Goal: Find specific page/section: Find specific page/section

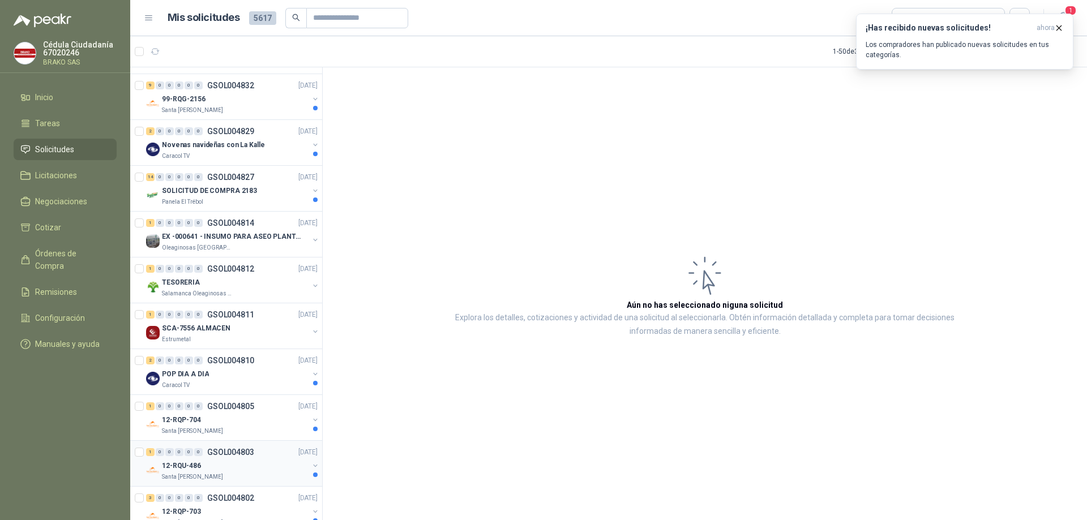
scroll to position [1747, 0]
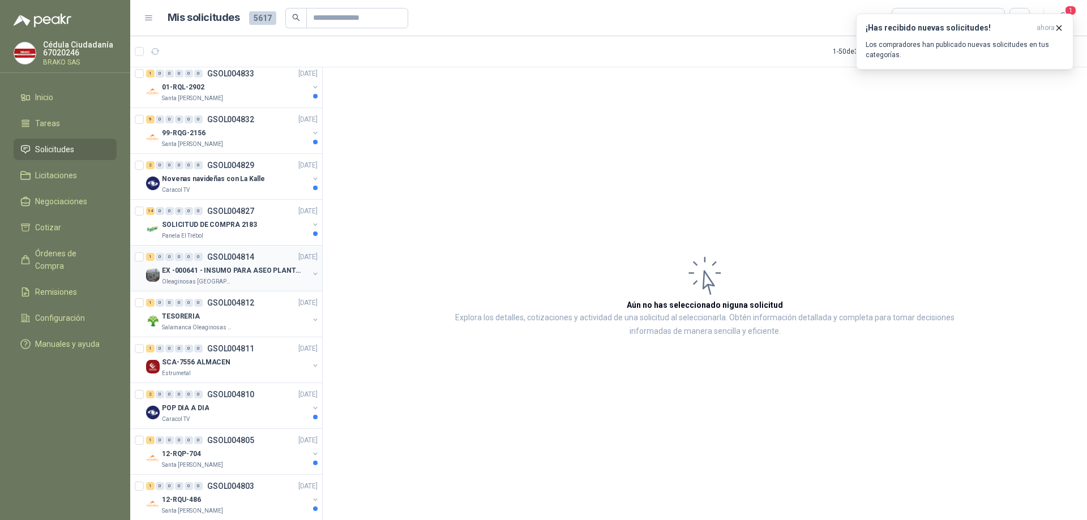
click at [208, 269] on p "EX -000641 - INSUMO PARA ASEO PLANTA EXTRACTORA" at bounding box center [232, 270] width 141 height 11
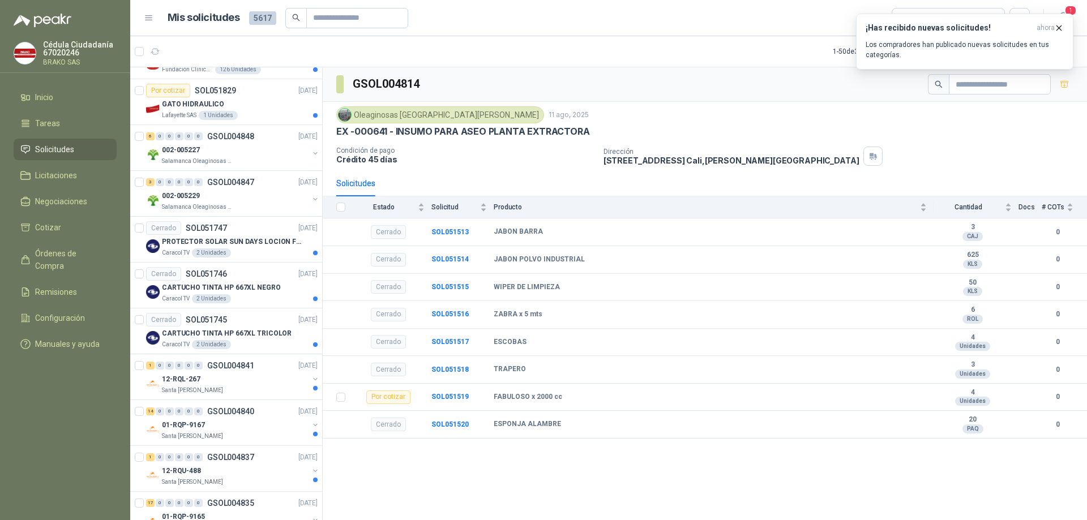
scroll to position [1181, 0]
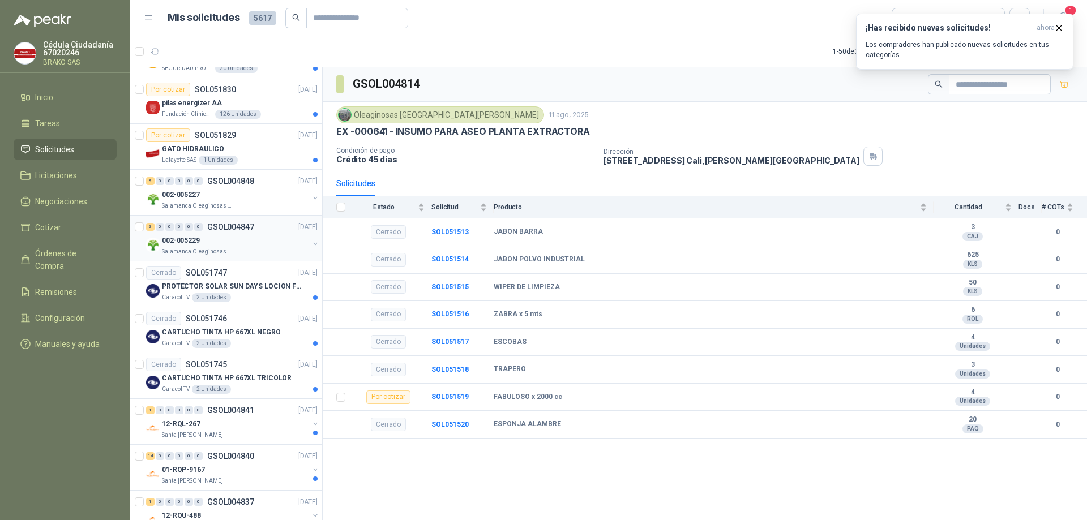
click at [183, 250] on p "Salamanca Oleaginosas SAS" at bounding box center [197, 251] width 71 height 9
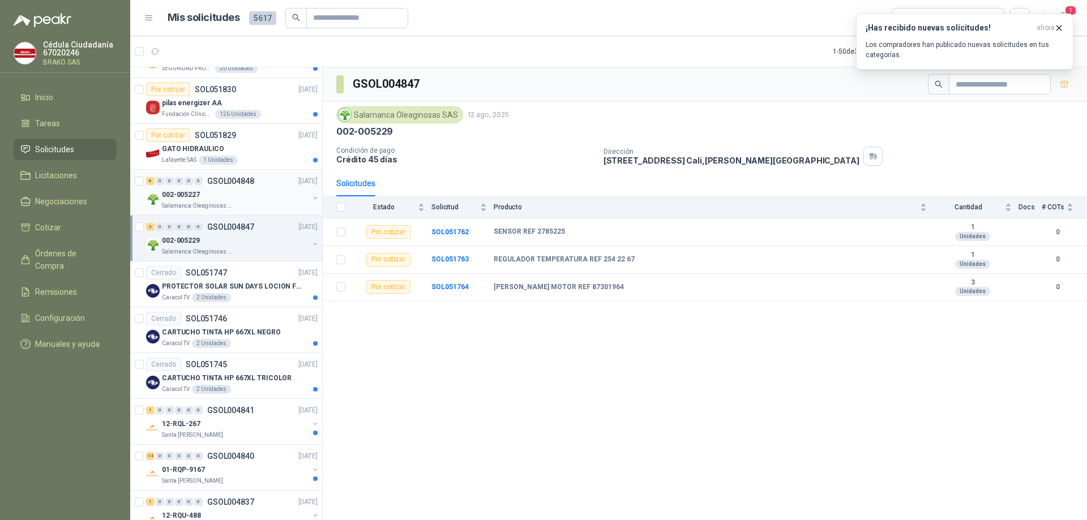
click at [175, 201] on p "Salamanca Oleaginosas SAS" at bounding box center [197, 205] width 71 height 9
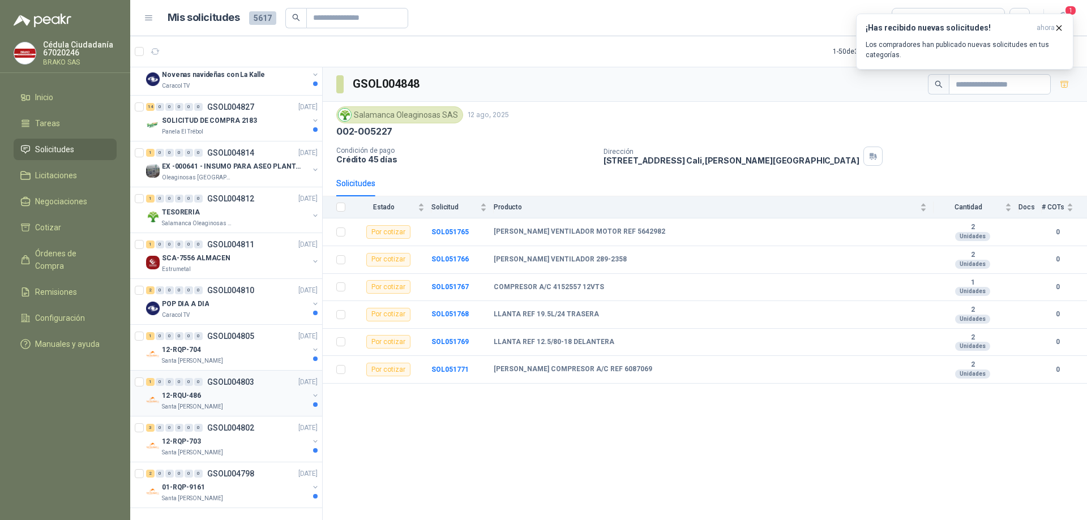
scroll to position [1804, 0]
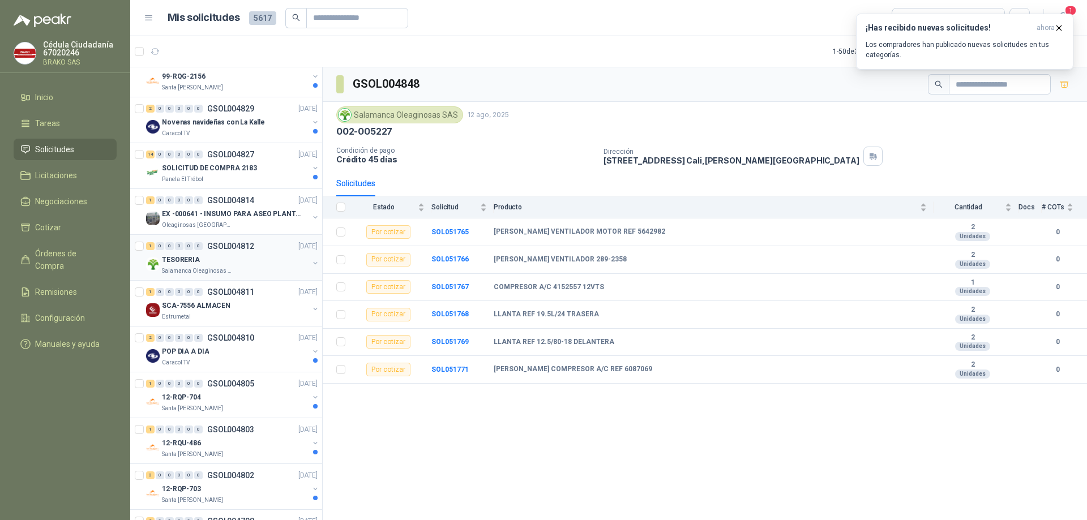
click at [175, 269] on p "Salamanca Oleaginosas SAS" at bounding box center [197, 271] width 71 height 9
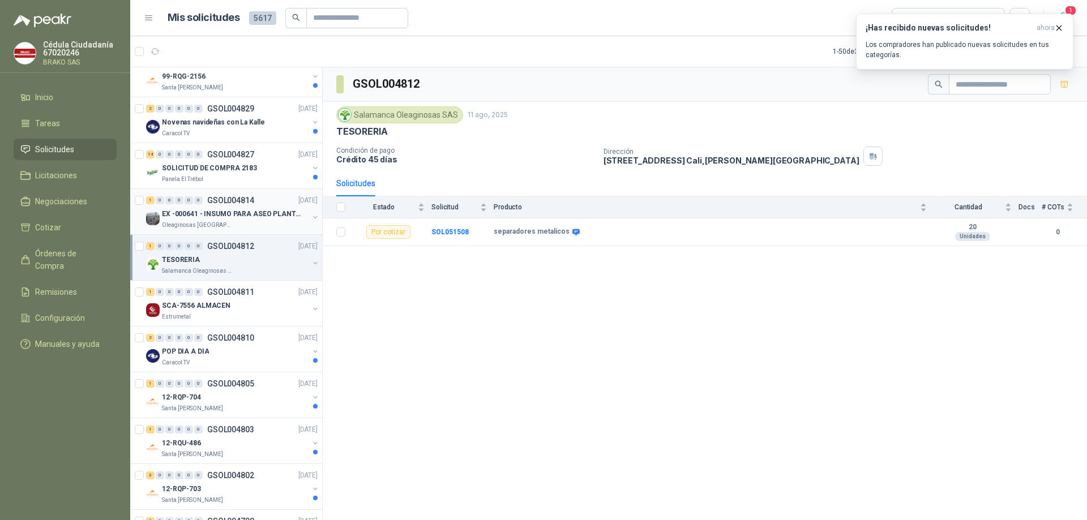
click at [178, 221] on p "Oleaginosas [GEOGRAPHIC_DATA][PERSON_NAME]" at bounding box center [197, 225] width 71 height 9
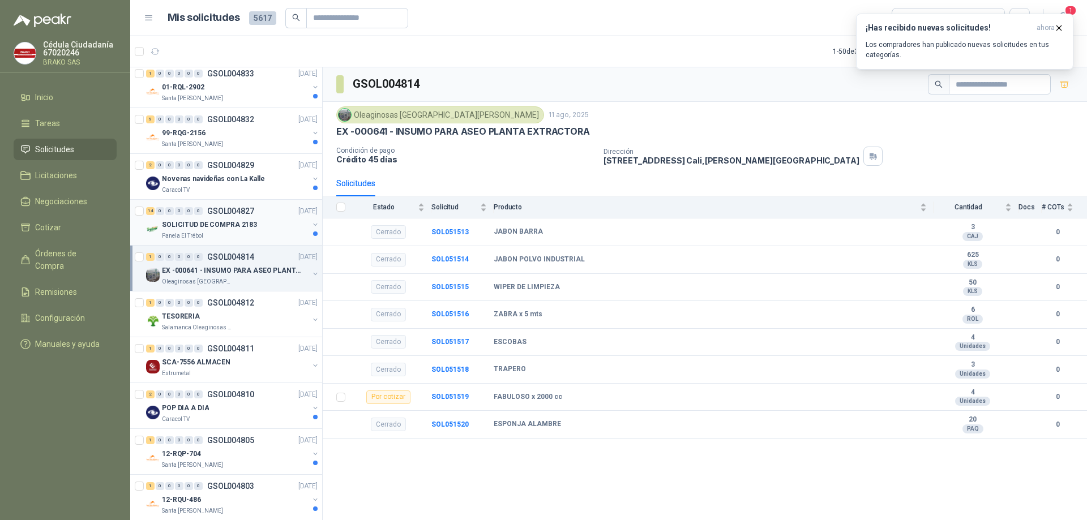
scroll to position [1690, 0]
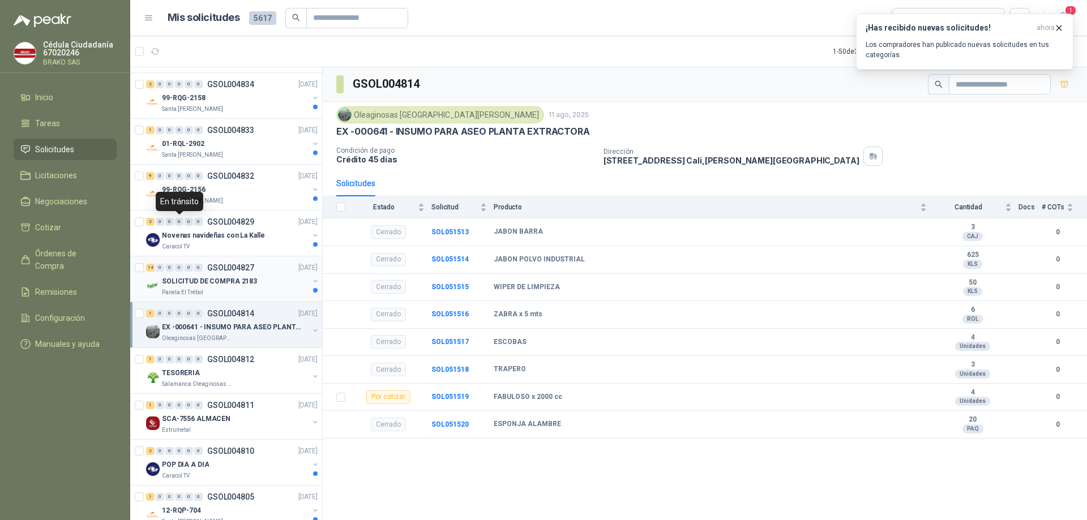
click at [192, 287] on div "SOLICITUD DE COMPRA 2183" at bounding box center [235, 281] width 147 height 14
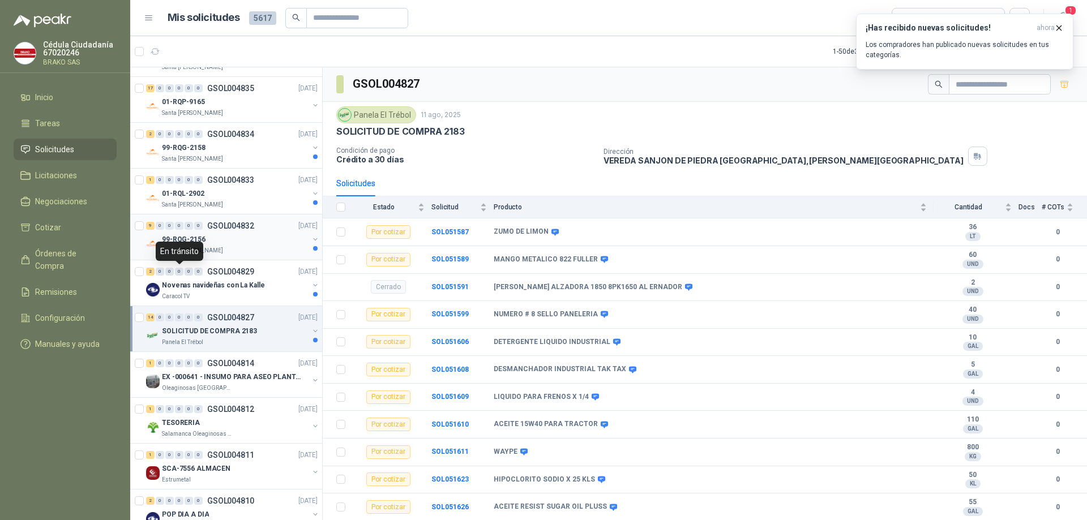
scroll to position [1634, 0]
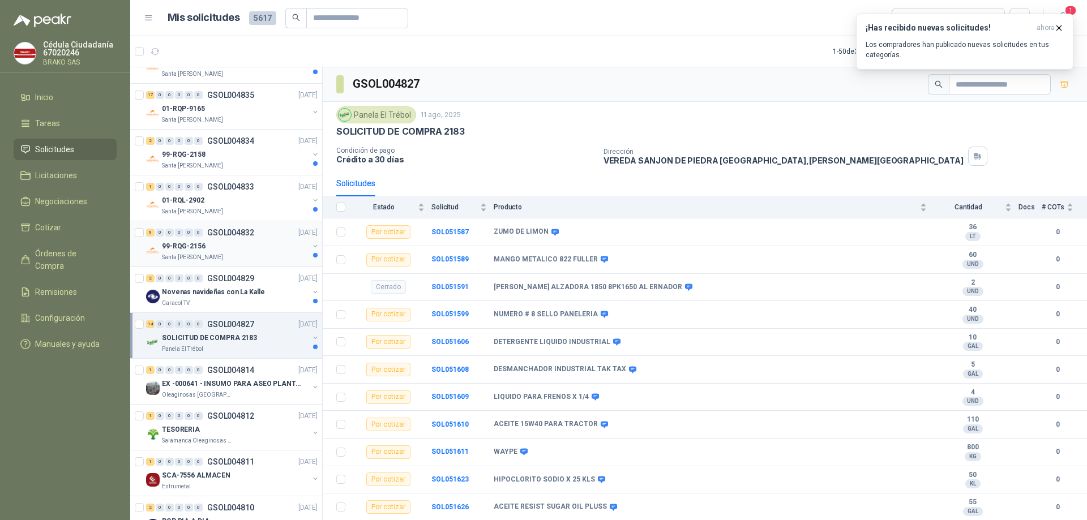
click at [194, 256] on p "Santa [PERSON_NAME]" at bounding box center [192, 257] width 61 height 9
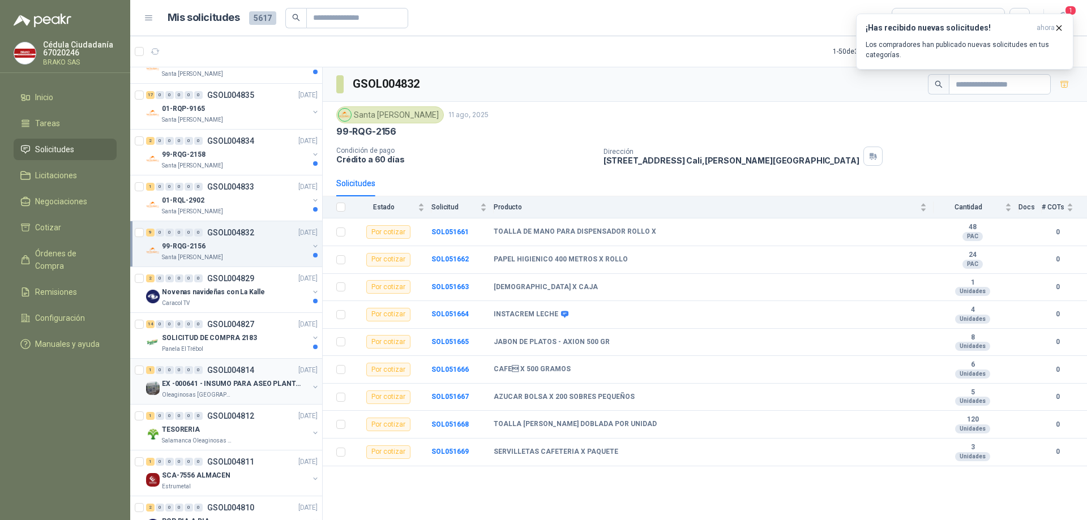
click at [230, 387] on p "EX -000641 - INSUMO PARA ASEO PLANTA EXTRACTORA" at bounding box center [232, 384] width 141 height 11
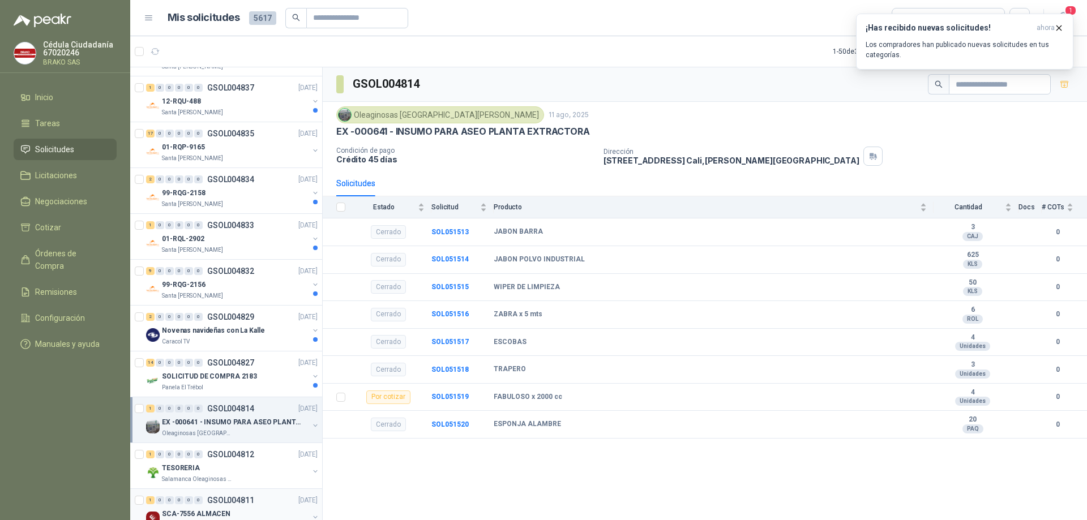
scroll to position [1577, 0]
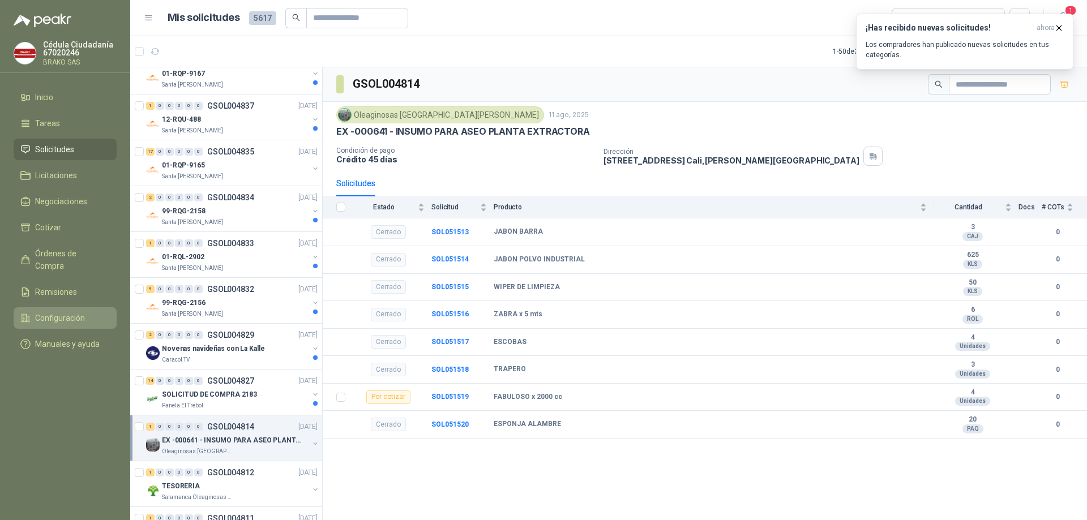
click at [66, 312] on span "Configuración" at bounding box center [60, 318] width 50 height 12
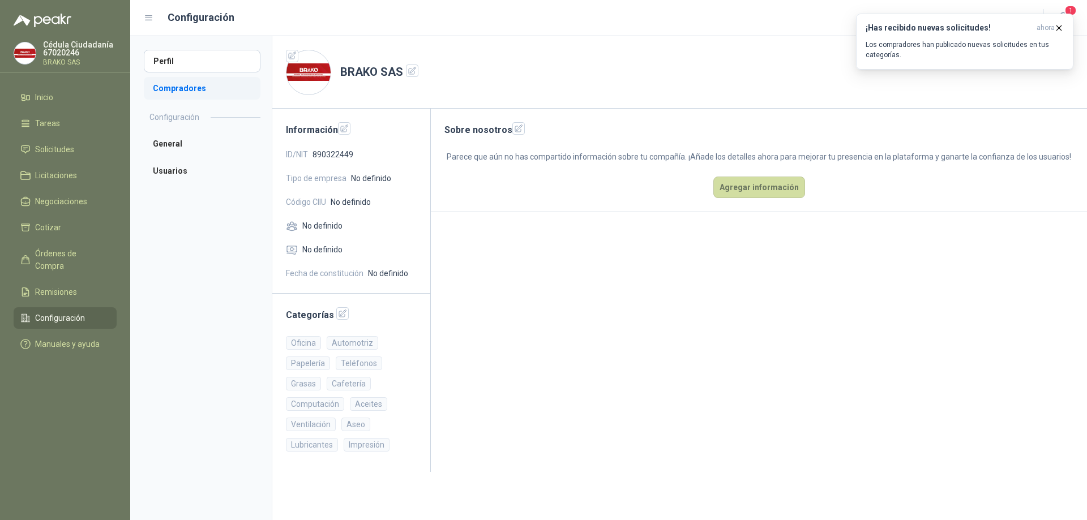
click at [188, 89] on li "Compradores" at bounding box center [202, 88] width 117 height 23
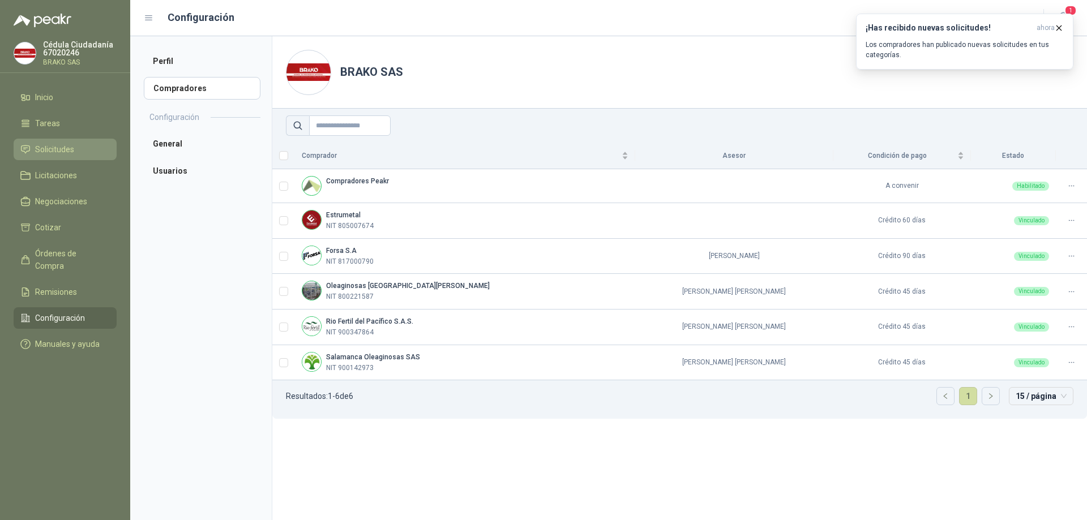
click at [57, 150] on span "Solicitudes" at bounding box center [54, 149] width 39 height 12
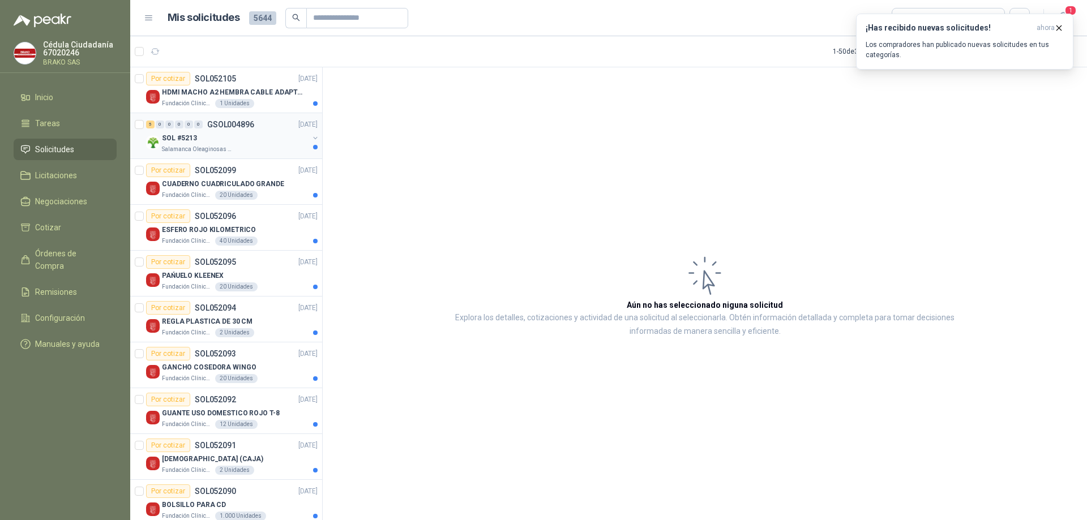
click at [175, 138] on p "SOL #5213" at bounding box center [179, 138] width 35 height 11
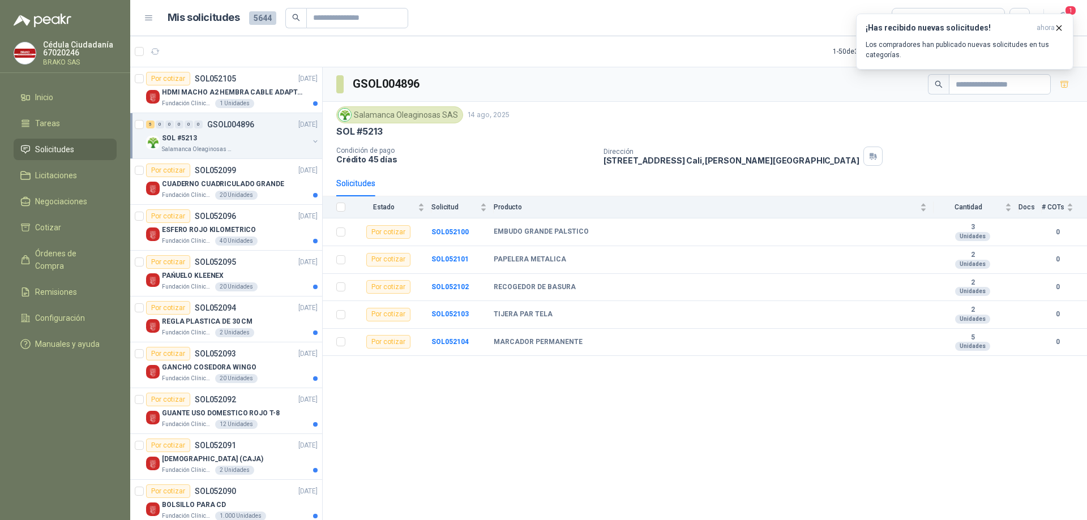
click at [56, 145] on span "Solicitudes" at bounding box center [54, 149] width 39 height 12
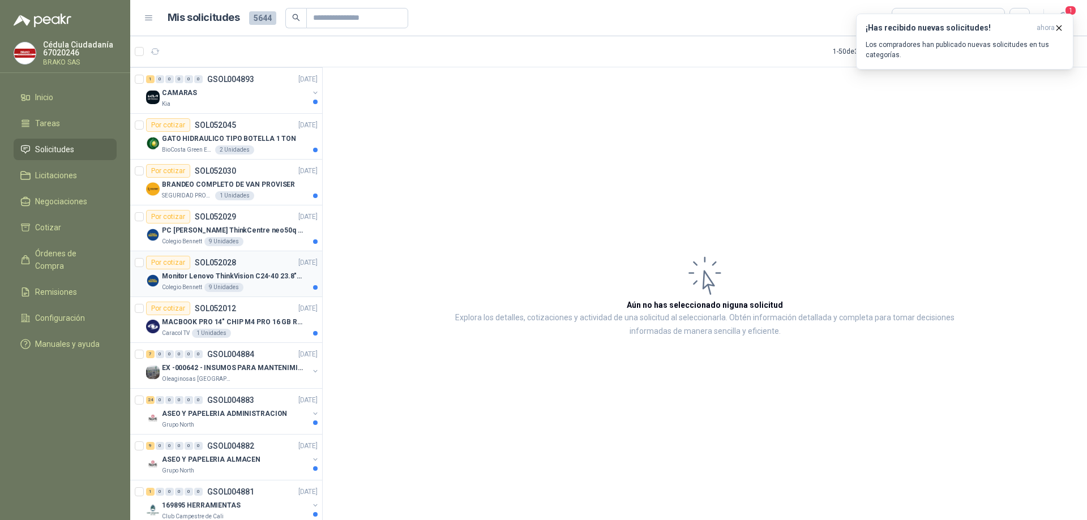
scroll to position [1302, 0]
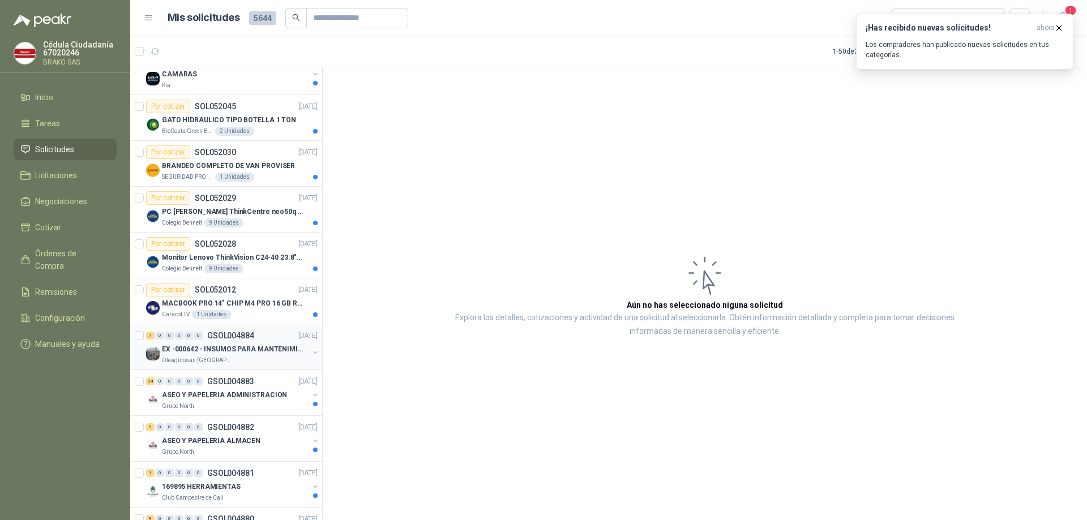
click at [241, 355] on div "EX -000642 - INSUMOS PARA MANTENIMIENTO PREVENTIVO" at bounding box center [235, 349] width 147 height 14
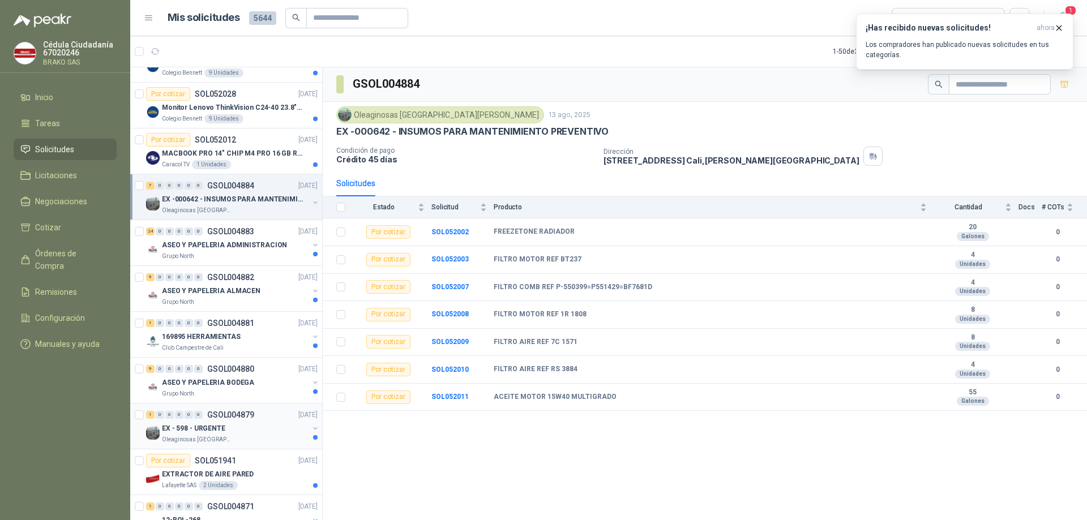
scroll to position [1471, 0]
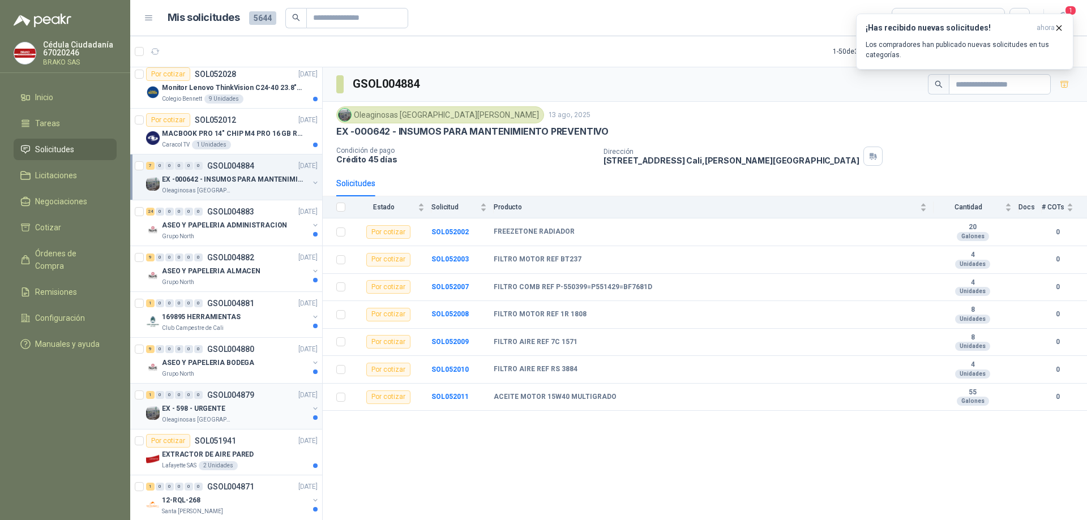
click at [196, 408] on p "EX - 598 - URGENTE" at bounding box center [193, 408] width 63 height 11
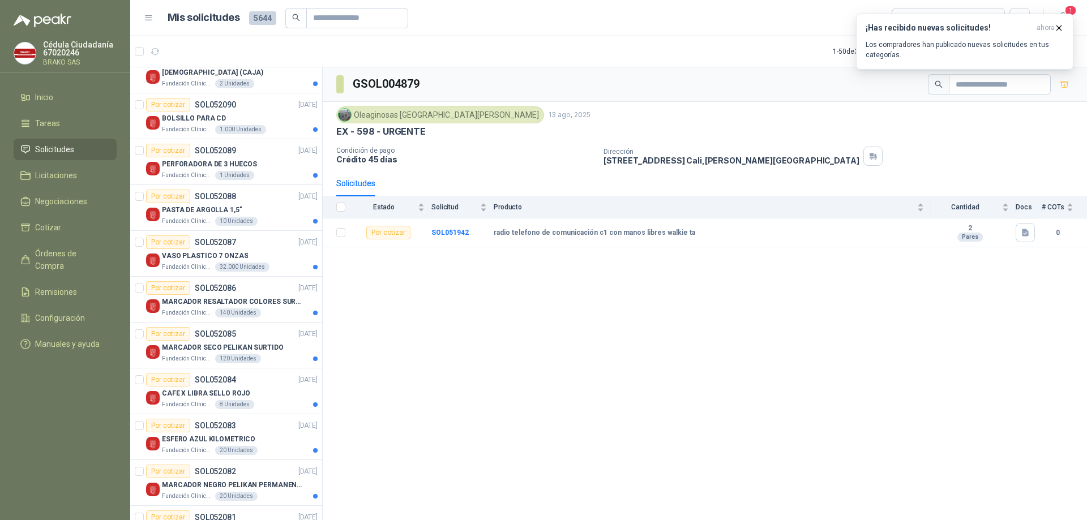
scroll to position [396, 0]
